Goal: Communication & Community: Answer question/provide support

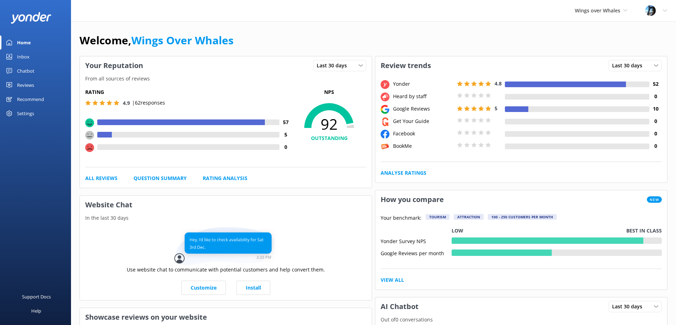
click at [24, 81] on div "Reviews" at bounding box center [25, 85] width 17 height 14
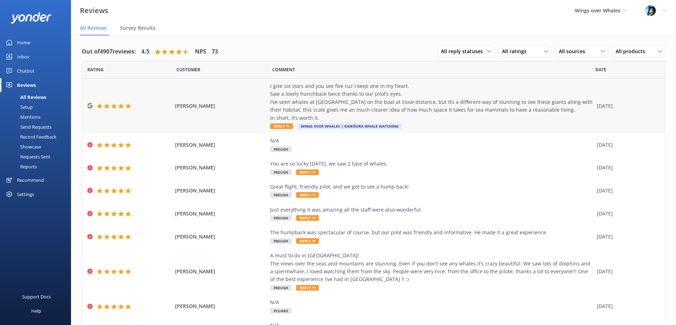
click at [403, 104] on div "I give six stars and you see five cuz I keep one in my heart. Saw a lovely hunc…" at bounding box center [431, 102] width 323 height 40
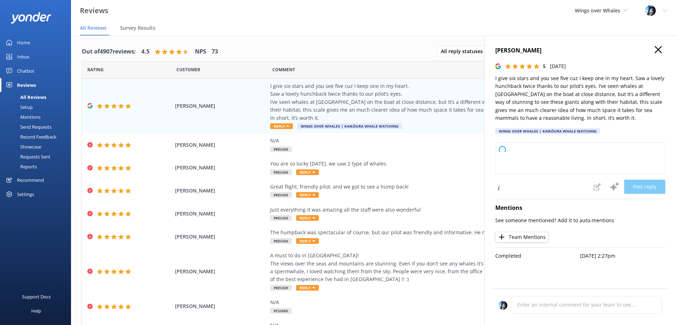
scroll to position [14, 0]
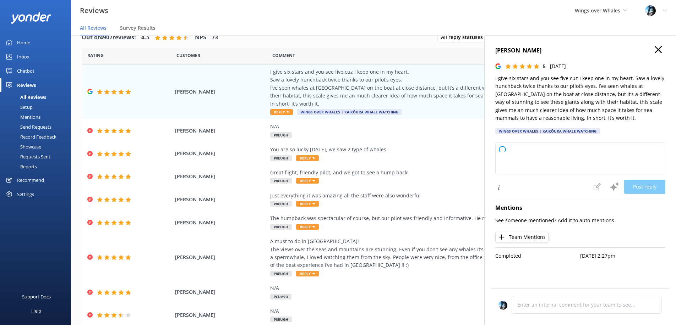
type textarea "Thank you so much for your wonderful review! We’re thrilled you enjoyed the exp…"
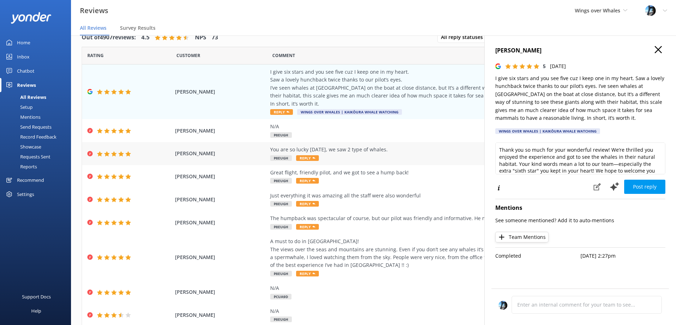
click at [330, 156] on div "You are so lucky [DATE], we saw 2 type of whales. P8EUGH Reply" at bounding box center [431, 154] width 323 height 16
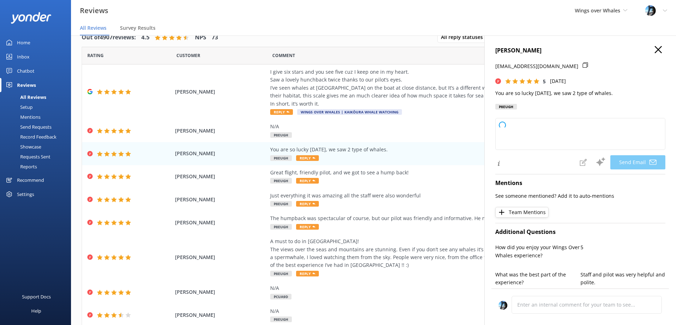
type textarea "Thank you so much, [PERSON_NAME]! We're thrilled you had the chance to see two …"
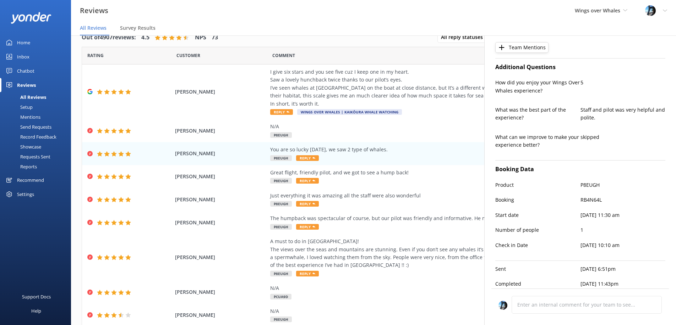
scroll to position [168, 0]
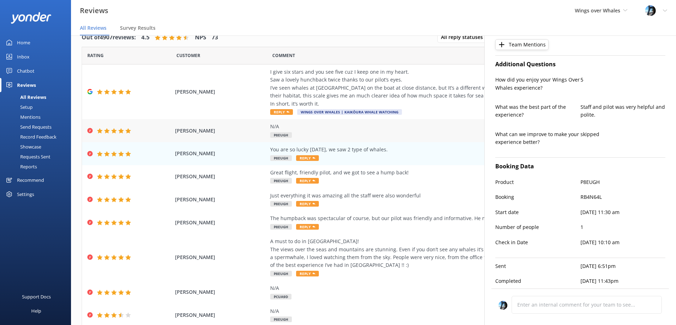
click at [321, 131] on div "N/A P8EUGH" at bounding box center [431, 131] width 323 height 16
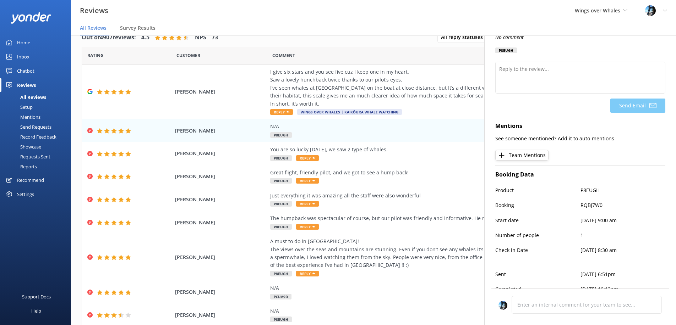
scroll to position [0, 0]
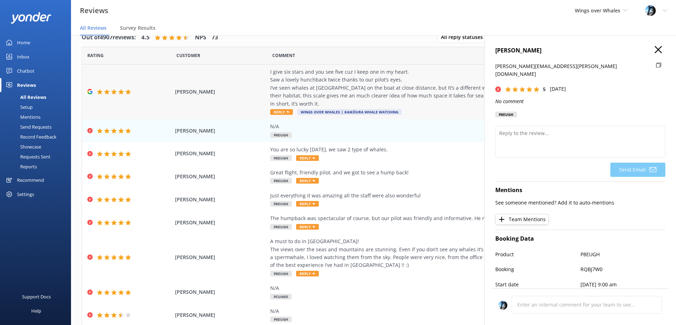
click at [358, 87] on div "I give six stars and you see five cuz I keep one in my heart. Saw a lovely hunc…" at bounding box center [431, 88] width 323 height 40
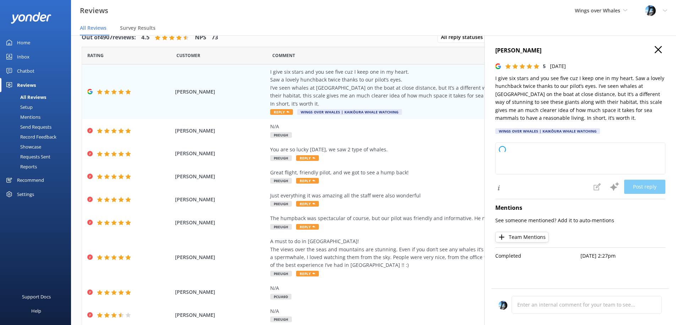
type textarea "Thank you so much for your wonderful review! We’re thrilled you enjoyed the exp…"
